Goal: Task Accomplishment & Management: Manage account settings

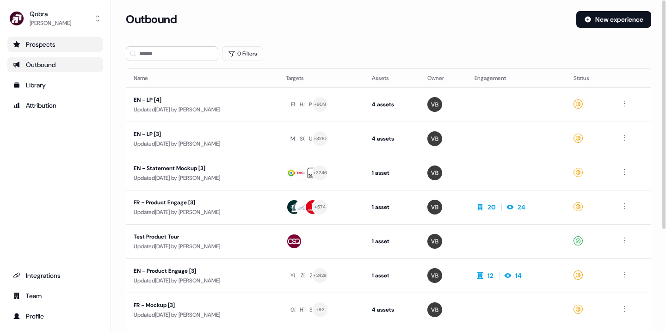
click at [43, 45] on div "Prospects" at bounding box center [55, 44] width 85 height 9
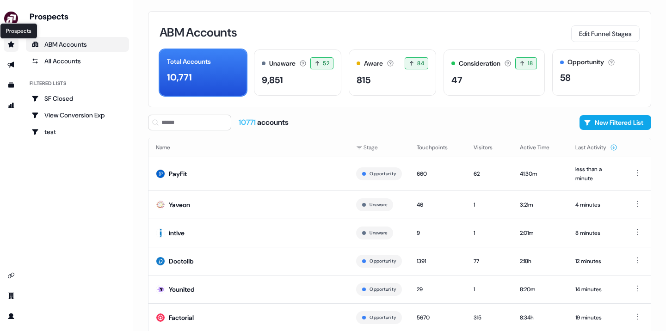
click at [11, 43] on icon "Go to prospects" at bounding box center [11, 44] width 6 height 6
click at [13, 66] on icon "Go to outbound experience" at bounding box center [10, 65] width 6 height 6
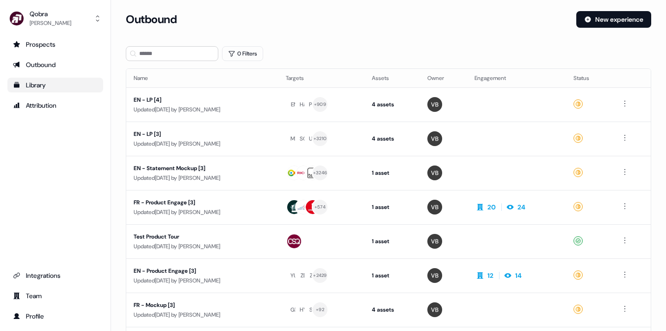
click at [49, 86] on div "Library" at bounding box center [55, 85] width 85 height 9
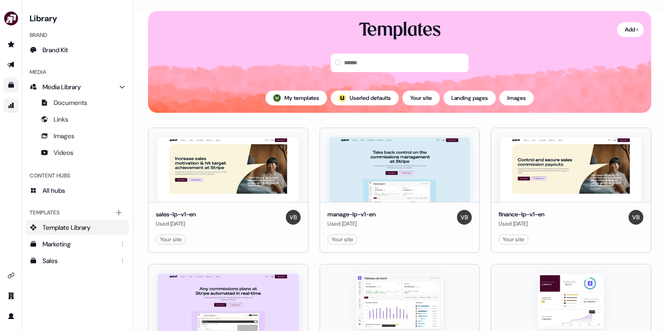
click at [12, 110] on link "Go to attribution" at bounding box center [11, 105] width 15 height 15
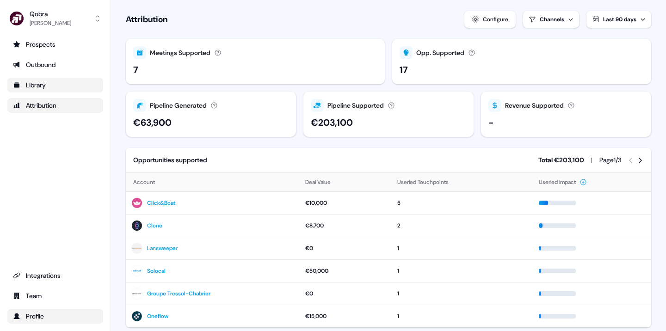
click at [37, 317] on div "Profile" at bounding box center [55, 316] width 85 height 9
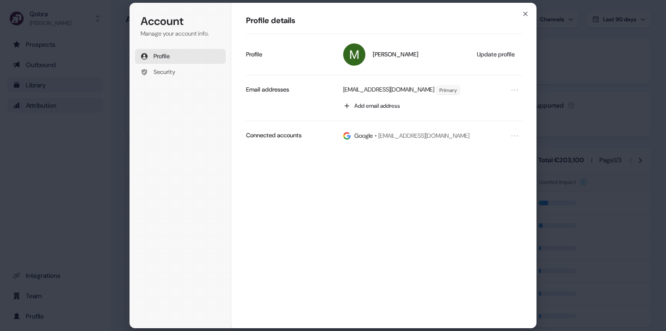
click at [62, 191] on div "Account Manage your account info. Profile Security Account Profile details [PER…" at bounding box center [333, 165] width 666 height 331
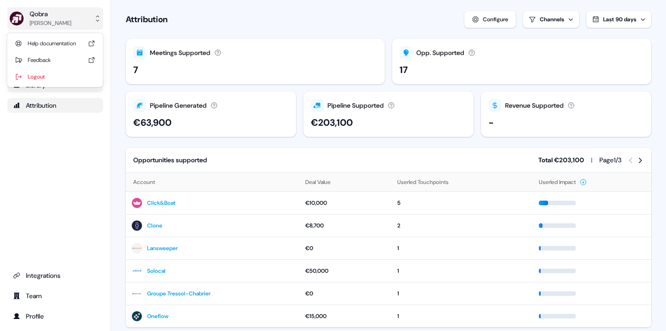
click at [74, 18] on button "Qobra [PERSON_NAME]" at bounding box center [55, 18] width 96 height 22
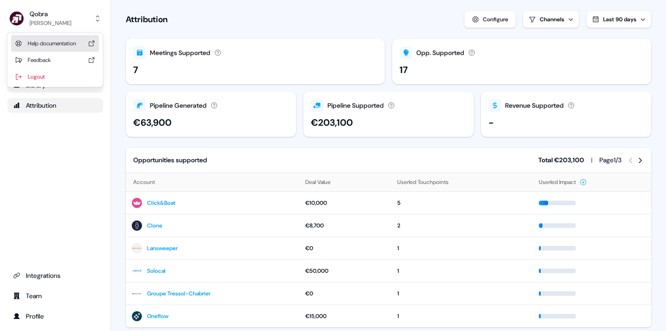
click at [60, 45] on div "Help documentation" at bounding box center [55, 43] width 88 height 17
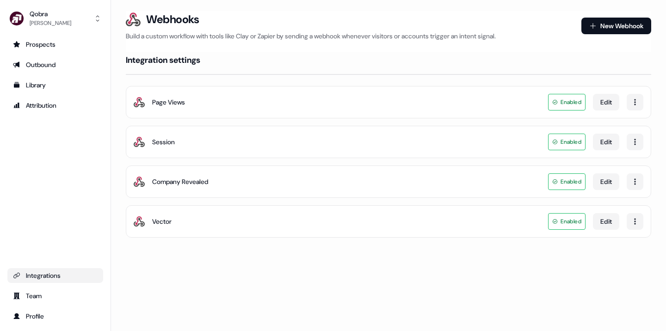
click at [304, 139] on div "Session Enabled Edit" at bounding box center [389, 142] width 526 height 32
click at [162, 143] on div "Session" at bounding box center [163, 141] width 23 height 9
click at [641, 144] on html "For the best experience switch devices to a bigger screen. Go to [DOMAIN_NAME] …" at bounding box center [333, 165] width 666 height 331
click at [641, 75] on html "For the best experience switch devices to a bigger screen. Go to [DOMAIN_NAME] …" at bounding box center [333, 165] width 666 height 331
click at [652, 122] on section "Loading... Webhooks Build a custom workflow with tools like Clay or Zapier by s…" at bounding box center [388, 137] width 555 height 253
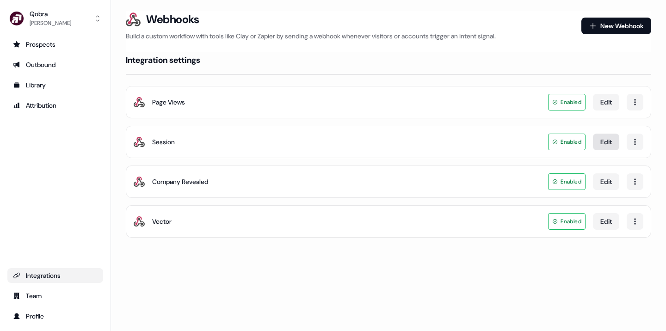
click at [610, 148] on button "Edit" at bounding box center [606, 142] width 26 height 17
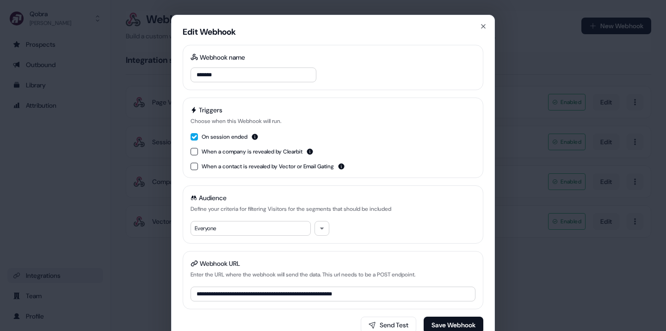
click at [482, 22] on div "**********" at bounding box center [333, 180] width 324 height 330
click at [481, 25] on icon "button" at bounding box center [483, 26] width 7 height 7
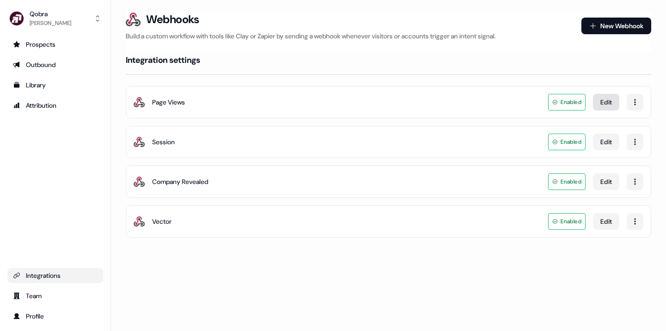
click at [615, 104] on button "Edit" at bounding box center [606, 102] width 26 height 17
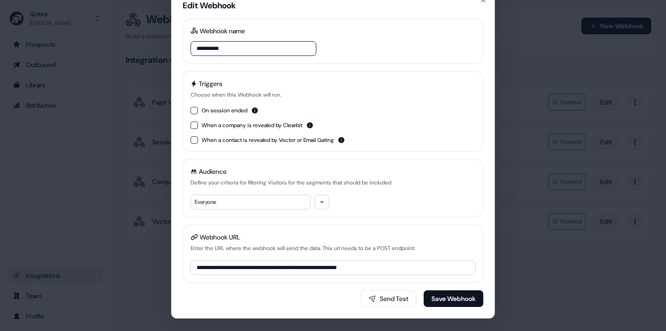
scroll to position [29, 0]
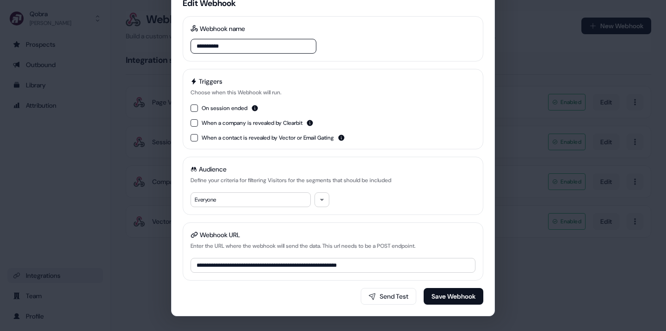
click at [563, 125] on div "**********" at bounding box center [333, 165] width 666 height 331
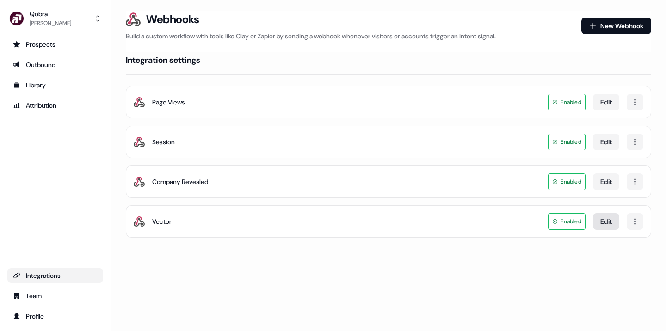
click at [611, 226] on button "Edit" at bounding box center [606, 221] width 26 height 17
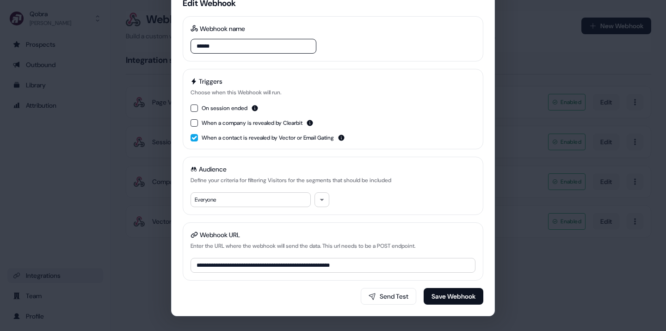
click at [578, 200] on div "**********" at bounding box center [333, 165] width 666 height 331
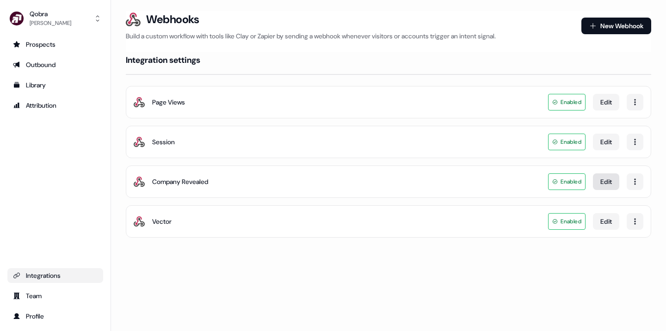
click at [609, 181] on button "Edit" at bounding box center [606, 182] width 26 height 17
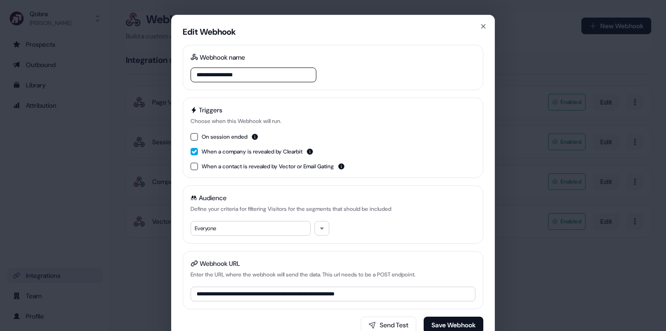
click at [578, 139] on div "**********" at bounding box center [333, 165] width 666 height 331
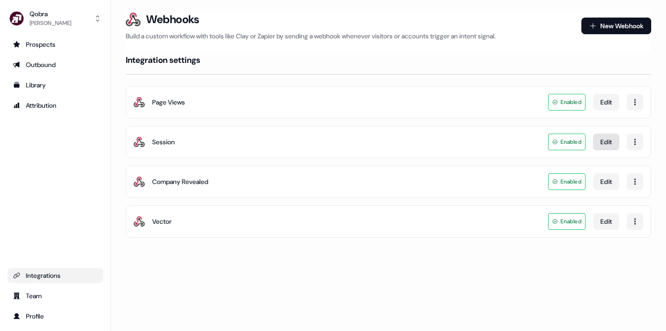
click at [598, 145] on button "Edit" at bounding box center [606, 142] width 26 height 17
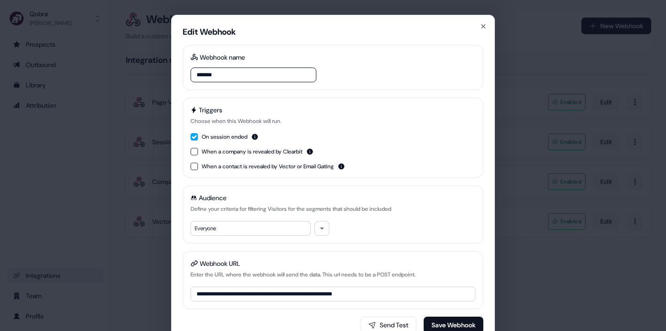
click at [529, 53] on div "**********" at bounding box center [333, 165] width 666 height 331
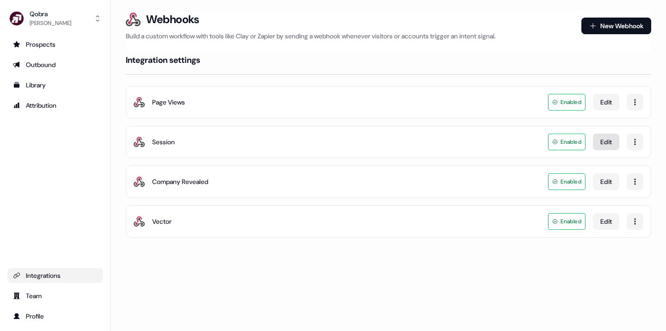
click at [610, 144] on button "Edit" at bounding box center [606, 142] width 26 height 17
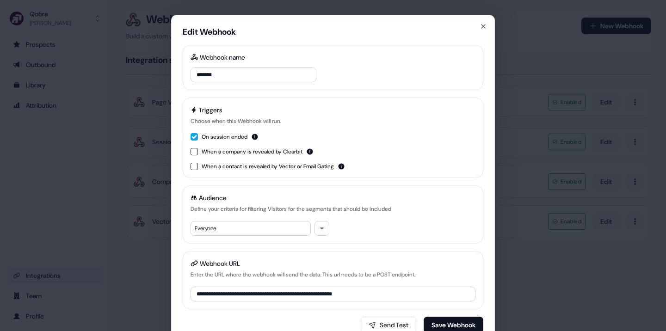
click at [76, 161] on div "**********" at bounding box center [333, 165] width 666 height 331
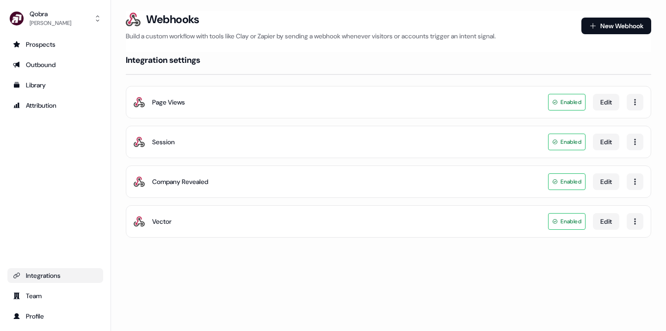
click at [317, 106] on div "Page Views Enabled Edit" at bounding box center [389, 102] width 526 height 32
click at [599, 100] on button "Edit" at bounding box center [606, 102] width 26 height 17
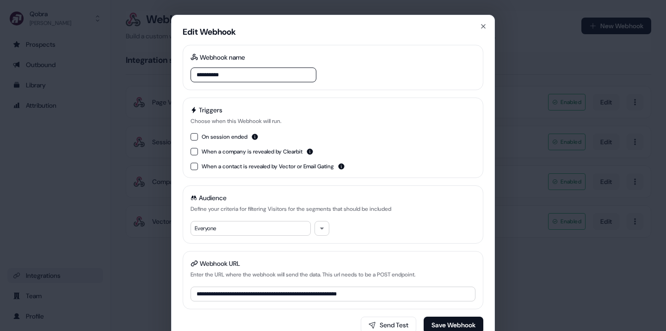
click at [100, 241] on div "**********" at bounding box center [333, 165] width 666 height 331
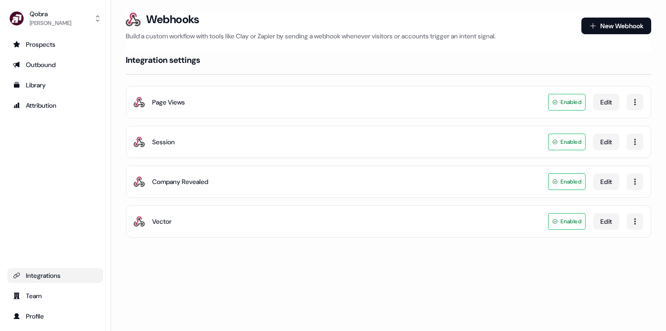
click at [497, 188] on div "Company Revealed Enabled Edit" at bounding box center [389, 182] width 526 height 32
click at [461, 100] on div "Page Views Enabled Edit" at bounding box center [389, 102] width 526 height 32
click at [613, 105] on button "Edit" at bounding box center [606, 102] width 26 height 17
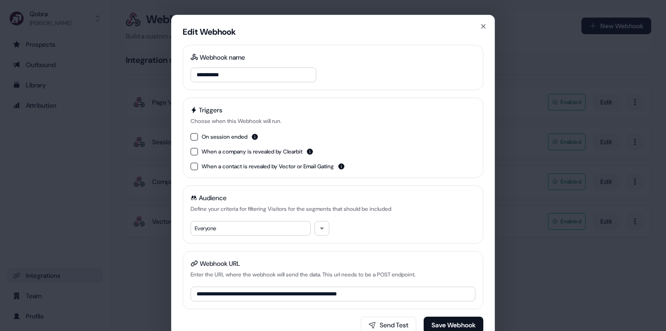
click at [510, 62] on div "**********" at bounding box center [333, 165] width 666 height 331
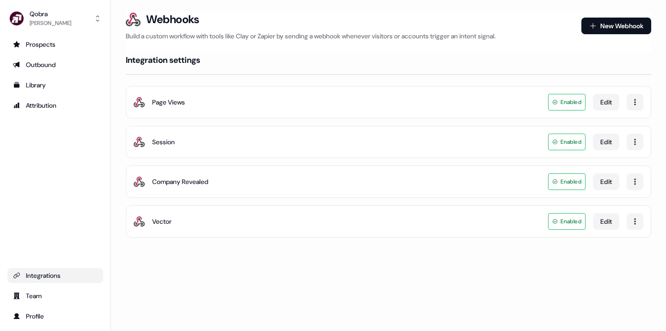
click at [315, 105] on div "Page Views Enabled Edit" at bounding box center [389, 102] width 526 height 32
click at [181, 100] on div "Page Views" at bounding box center [168, 102] width 33 height 9
click at [604, 105] on button "Edit" at bounding box center [606, 102] width 26 height 17
click at [607, 100] on button "Edit" at bounding box center [606, 102] width 26 height 17
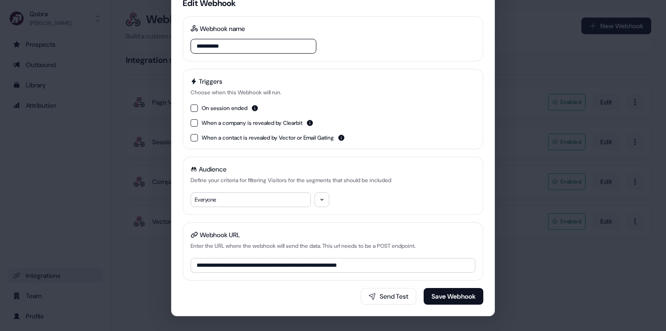
click at [78, 222] on div "**********" at bounding box center [333, 165] width 666 height 331
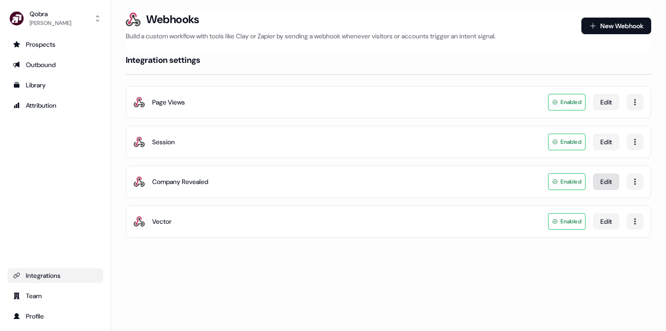
click at [610, 185] on button "Edit" at bounding box center [606, 182] width 26 height 17
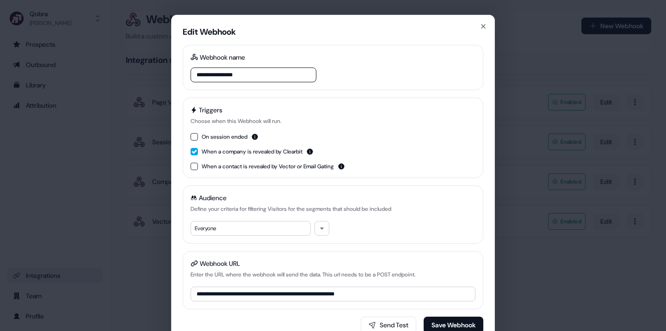
click at [518, 62] on div "**********" at bounding box center [333, 165] width 666 height 331
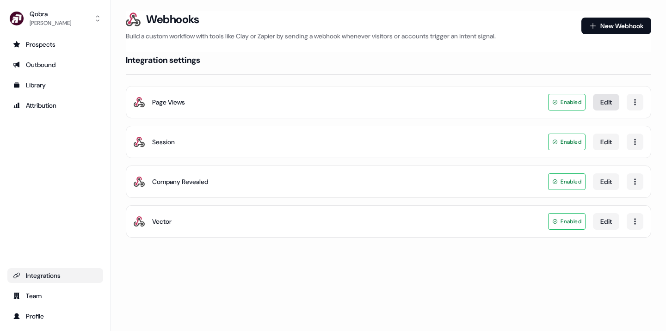
click at [614, 106] on button "Edit" at bounding box center [606, 102] width 26 height 17
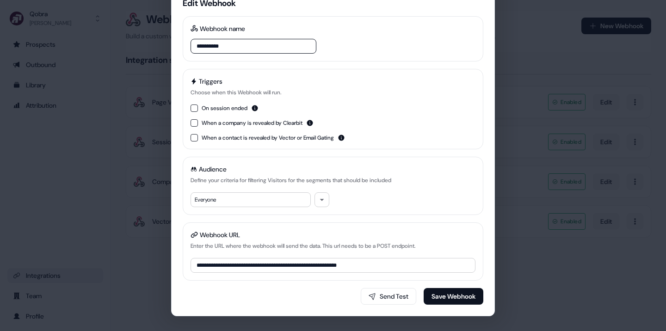
scroll to position [0, 0]
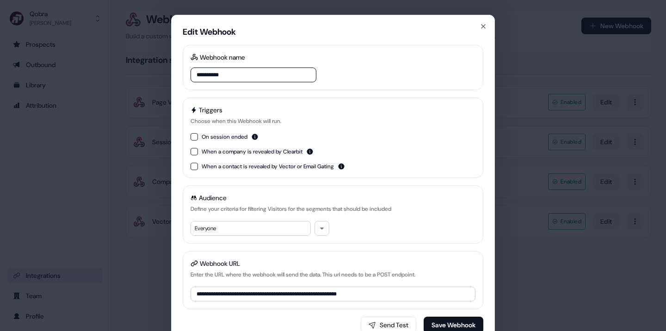
click at [101, 180] on div "**********" at bounding box center [333, 165] width 666 height 331
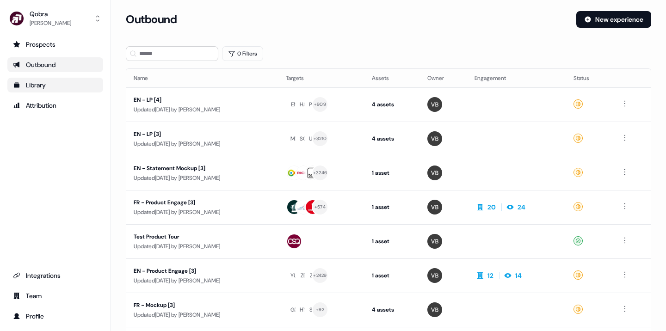
click at [52, 89] on div "Library" at bounding box center [55, 85] width 85 height 9
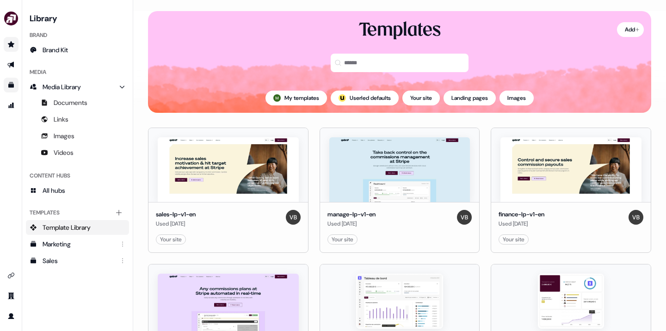
click at [10, 44] on icon "Go to prospects" at bounding box center [11, 44] width 6 height 6
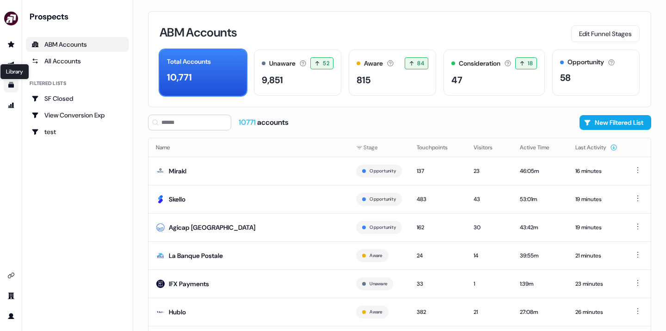
click at [10, 84] on icon "Go to templates" at bounding box center [11, 85] width 6 height 6
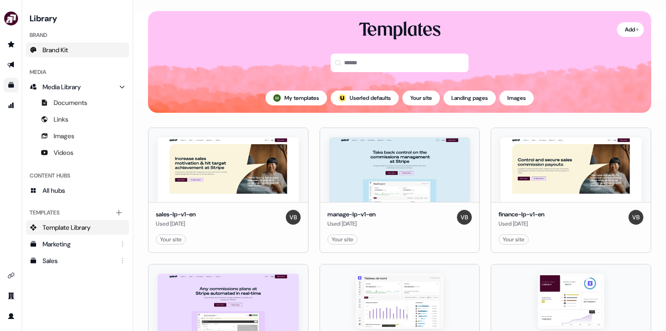
click at [80, 51] on link "Brand Kit" at bounding box center [77, 50] width 103 height 15
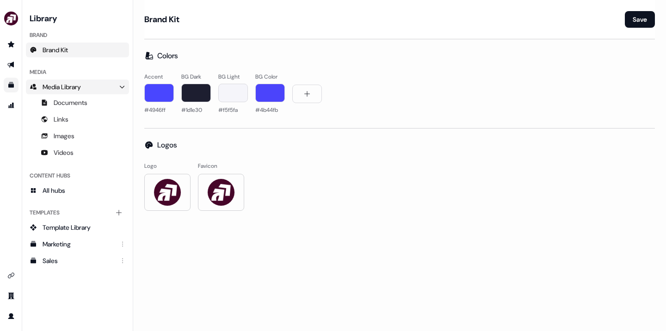
click at [71, 92] on link "Media Library" at bounding box center [77, 87] width 103 height 15
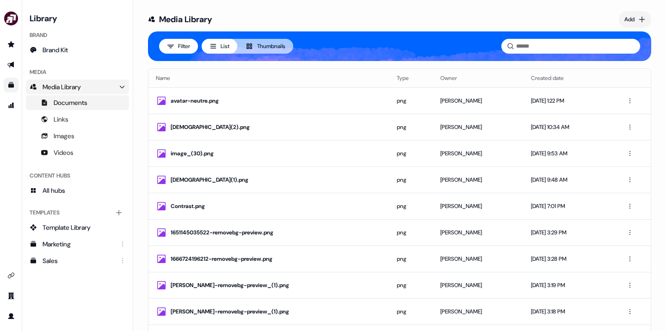
click at [71, 102] on span "Documents" at bounding box center [71, 102] width 34 height 9
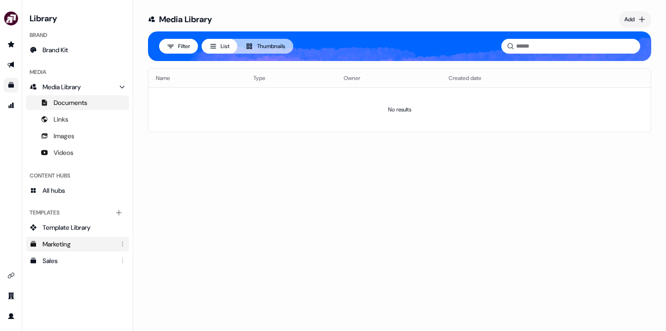
click at [79, 246] on div "Marketing" at bounding box center [79, 244] width 72 height 9
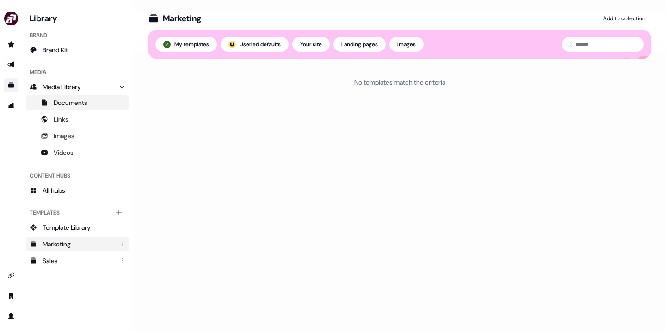
click at [76, 100] on span "Documents" at bounding box center [71, 102] width 34 height 9
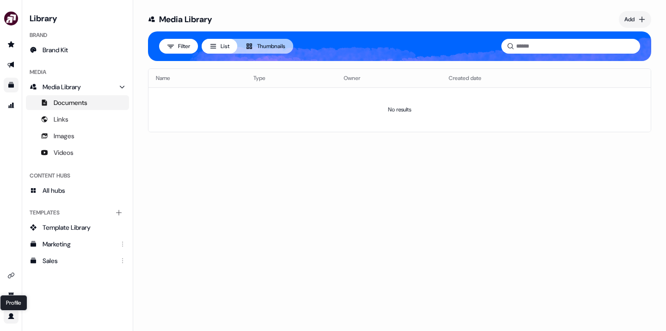
click at [10, 315] on icon "Go to profile" at bounding box center [11, 316] width 6 height 6
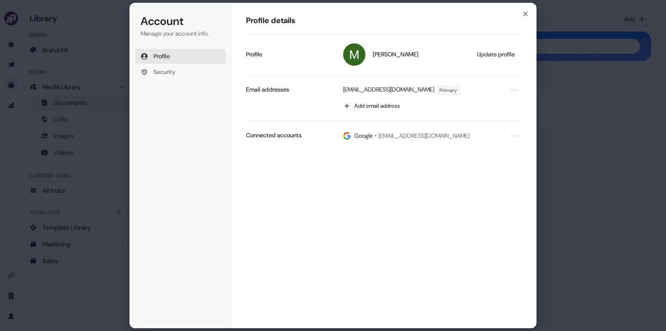
click at [110, 108] on div "Account Manage your account info. Profile Security Account Profile details [PER…" at bounding box center [333, 165] width 666 height 331
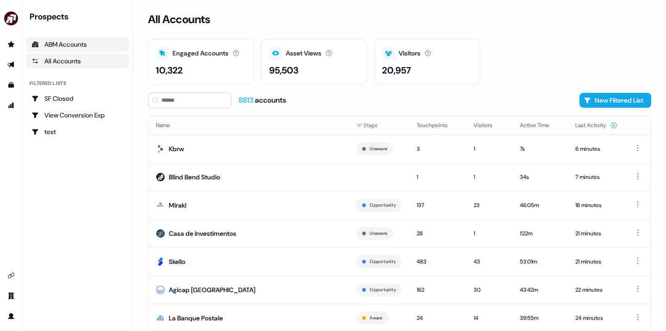
click at [68, 38] on link "ABM Accounts" at bounding box center [77, 44] width 103 height 15
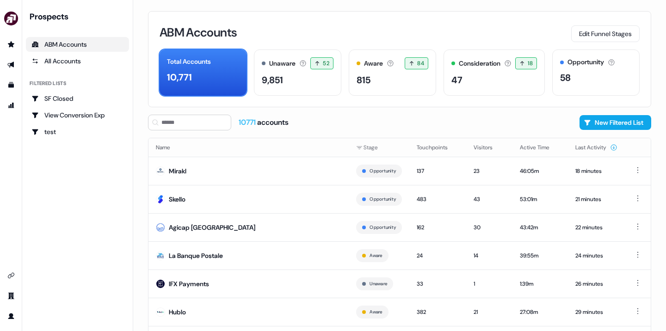
click at [68, 44] on div "ABM Accounts" at bounding box center [77, 44] width 92 height 9
click at [66, 61] on div "All Accounts" at bounding box center [77, 60] width 92 height 9
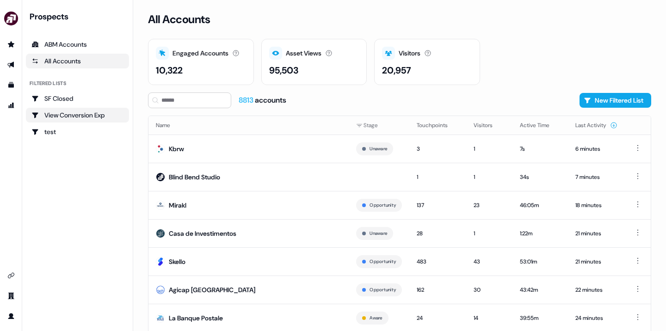
click at [76, 119] on div "View Conversion Exp" at bounding box center [77, 115] width 92 height 9
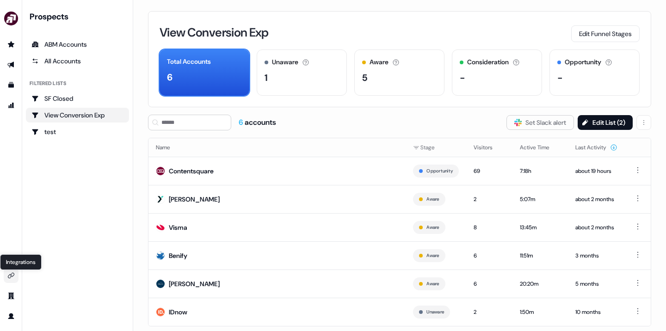
click at [8, 276] on icon "Go to integrations" at bounding box center [11, 276] width 6 height 6
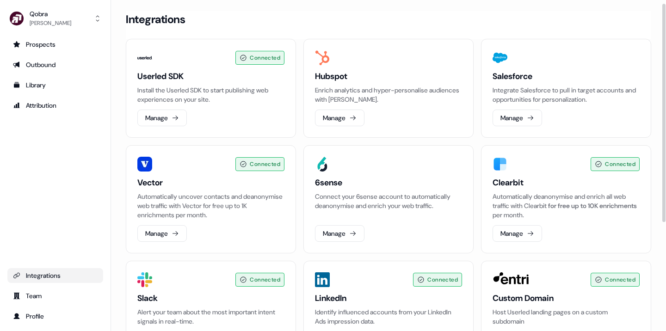
scroll to position [170, 0]
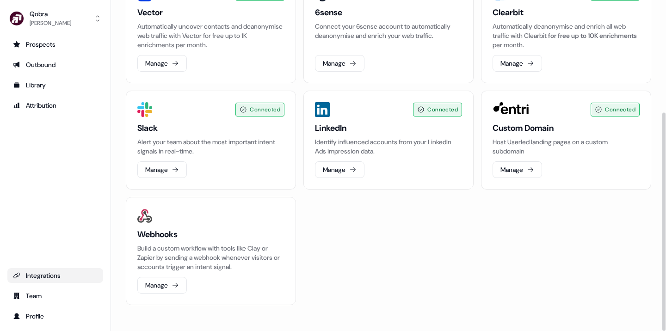
click at [255, 224] on div "Webhooks Build a custom workflow with tools like Clay or Zapier by sending a we…" at bounding box center [211, 251] width 170 height 108
click at [167, 285] on button "Manage" at bounding box center [162, 285] width 50 height 17
